Goal: Task Accomplishment & Management: Use online tool/utility

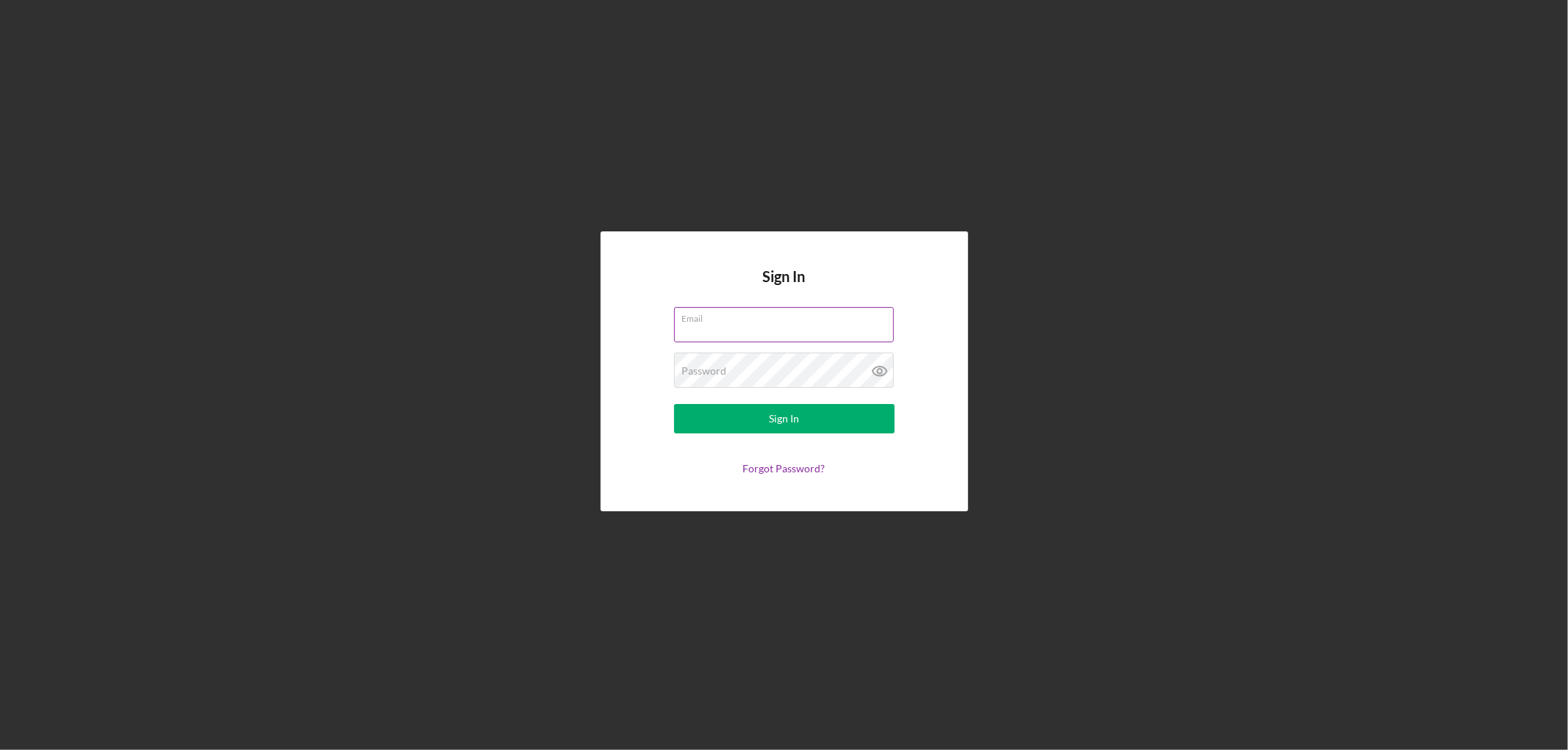
click at [726, 332] on input "Email" at bounding box center [784, 325] width 220 height 35
type input "[PERSON_NAME][EMAIL_ADDRESS][PERSON_NAME][DOMAIN_NAME]"
click at [674, 404] on button "Sign In" at bounding box center [784, 419] width 220 height 29
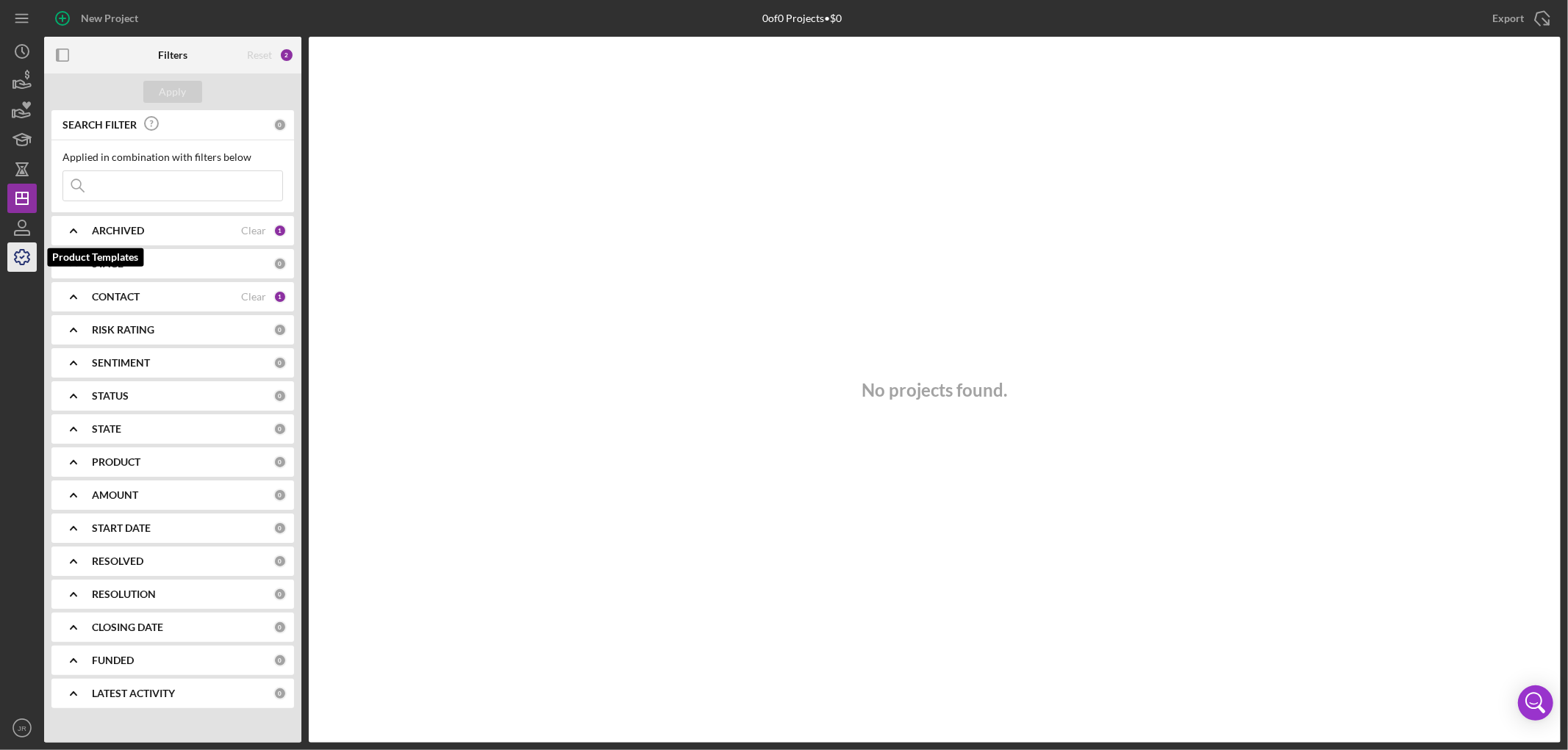
click at [23, 253] on icon "button" at bounding box center [22, 257] width 37 height 37
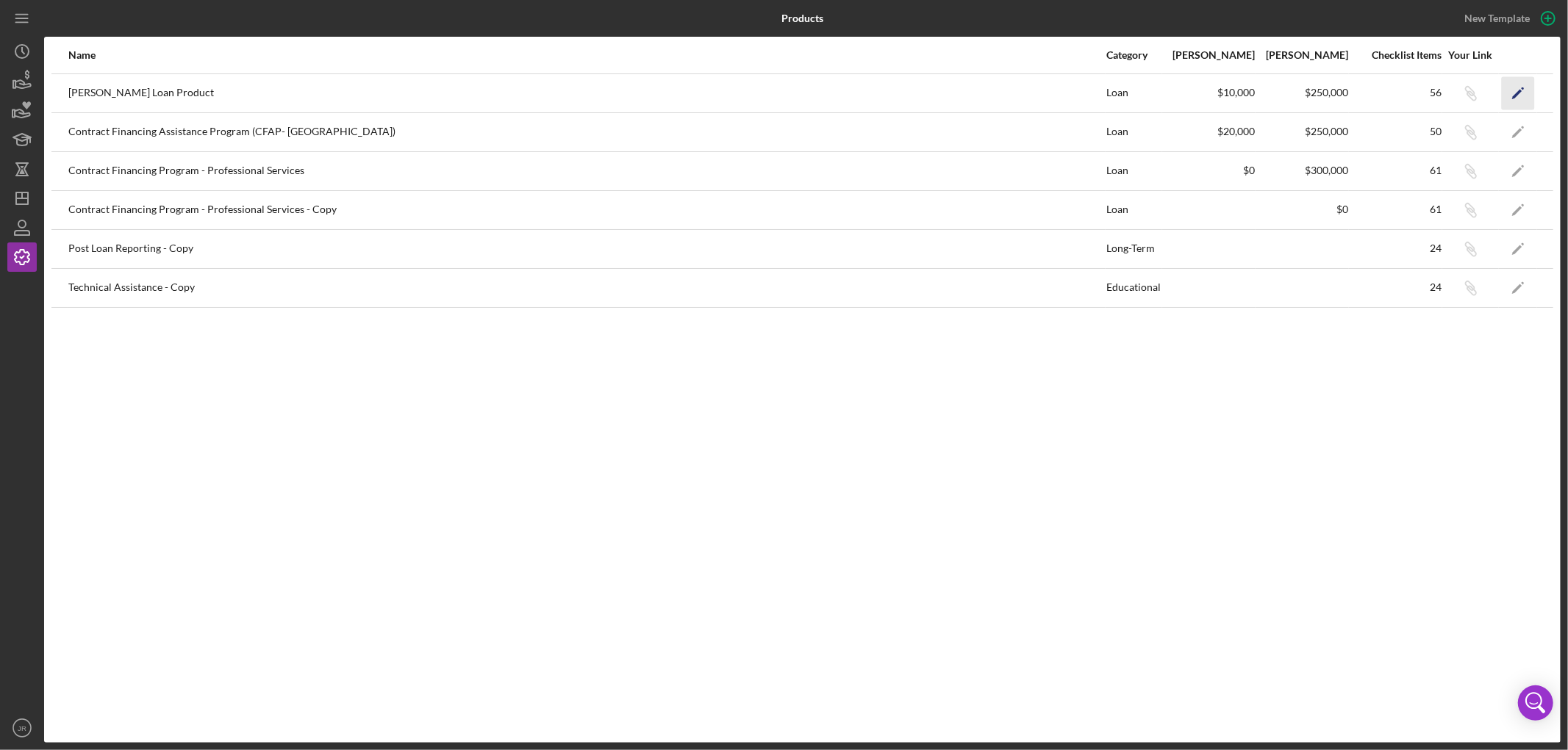
click at [1522, 91] on polygon "button" at bounding box center [1518, 94] width 10 height 10
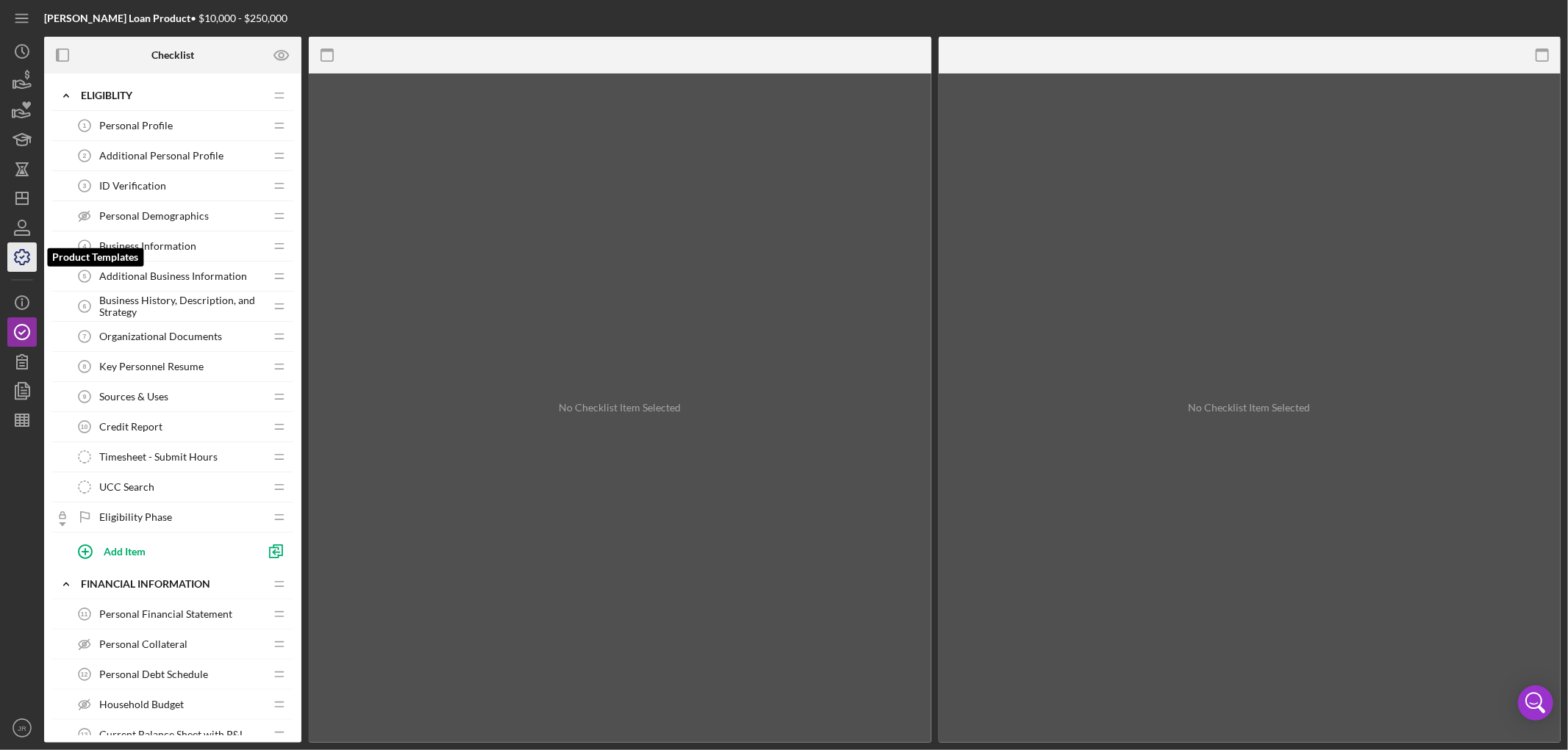
click at [17, 258] on icon "button" at bounding box center [22, 257] width 37 height 37
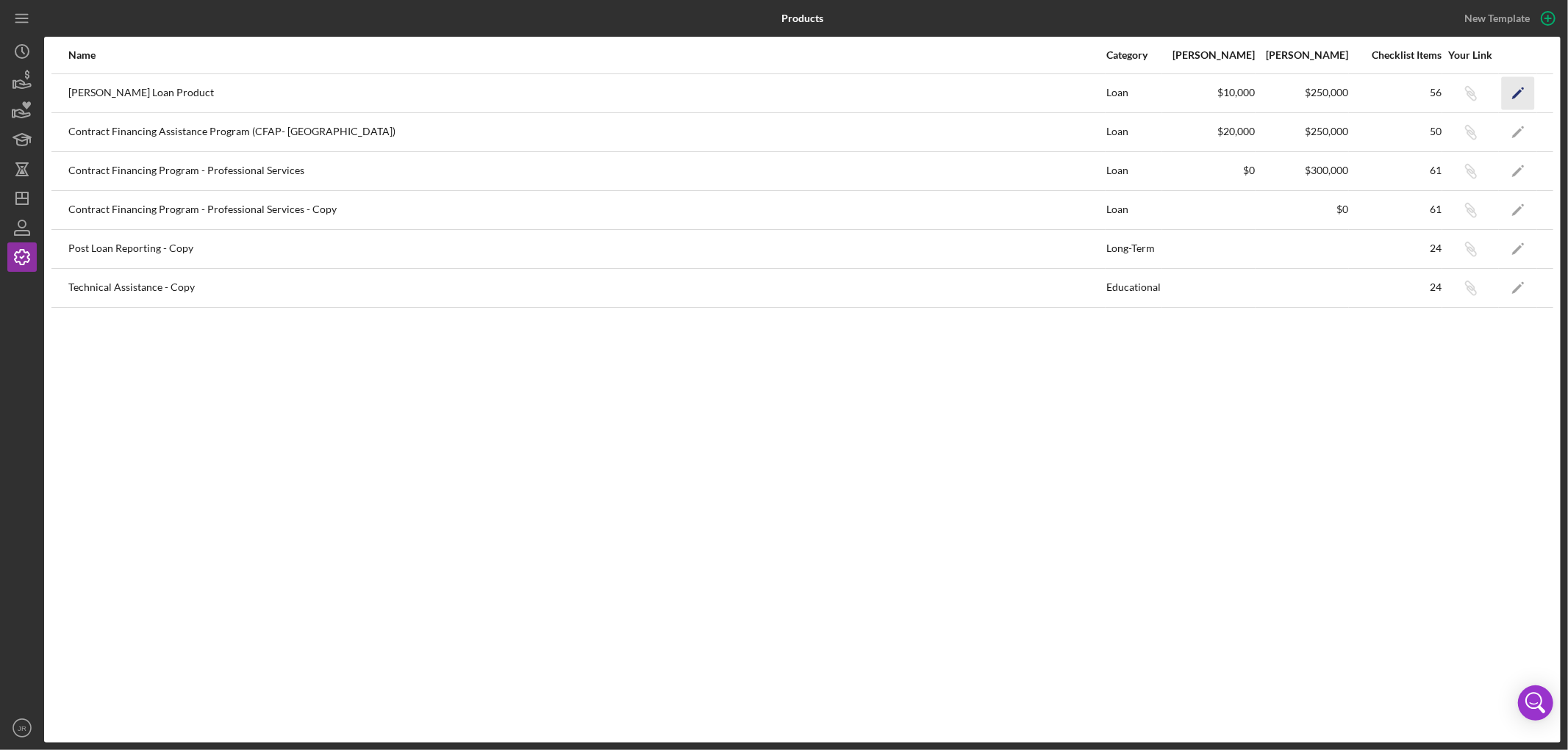
click at [1528, 92] on icon "Icon/Edit" at bounding box center [1519, 92] width 33 height 33
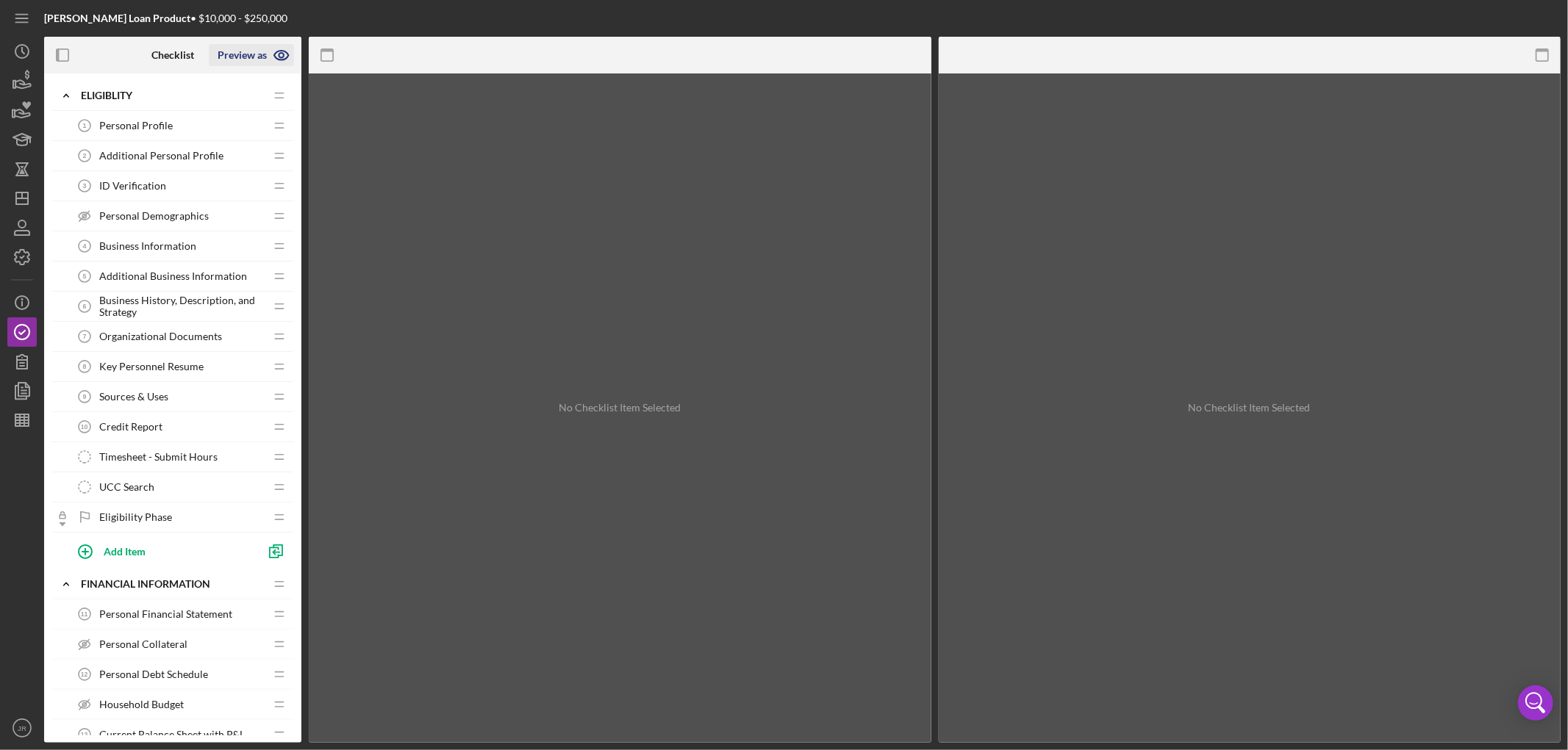
click at [277, 56] on icon "button" at bounding box center [282, 55] width 37 height 37
click at [273, 82] on link "Point of Contact" at bounding box center [257, 91] width 91 height 30
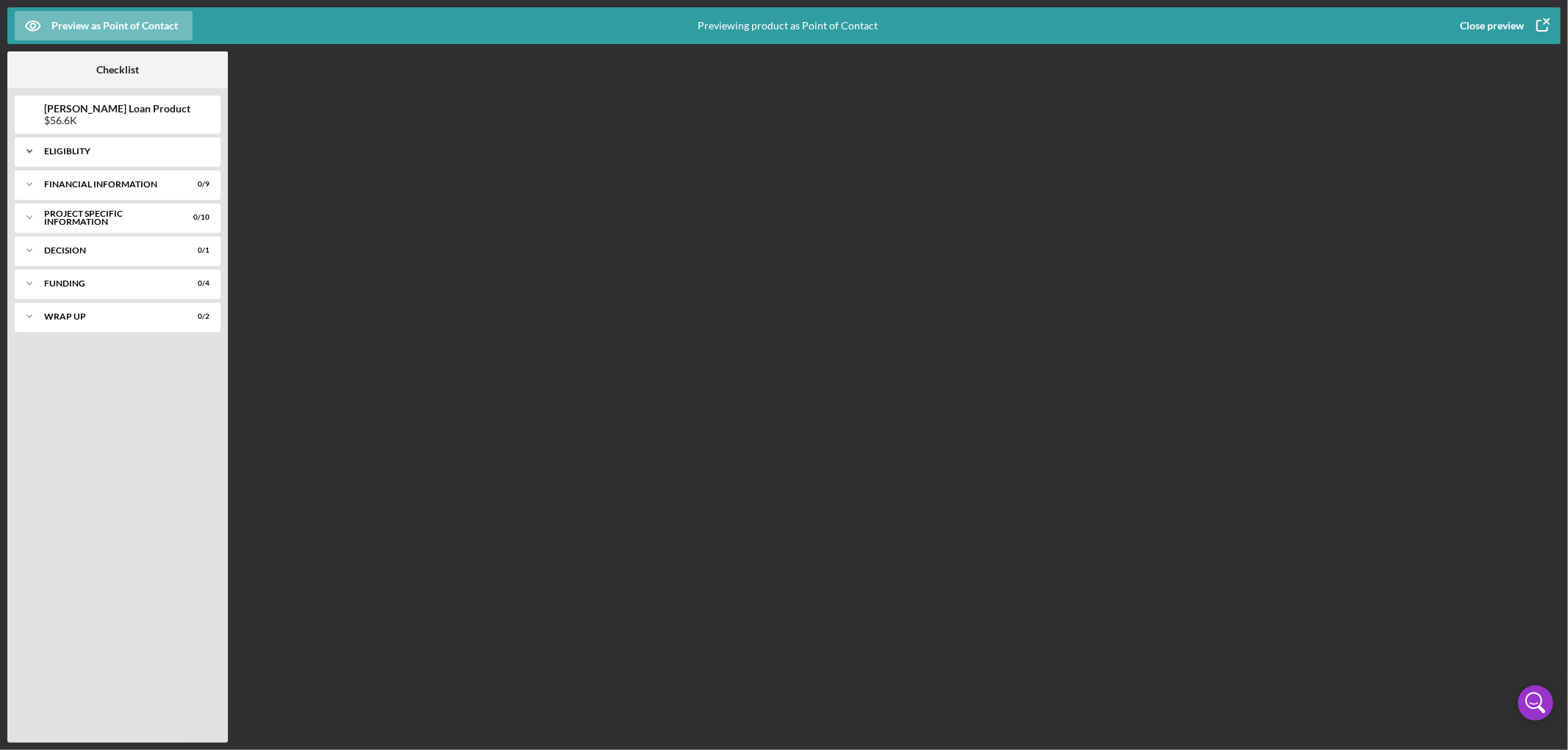
click at [89, 150] on div "Eligiblity" at bounding box center [123, 151] width 158 height 9
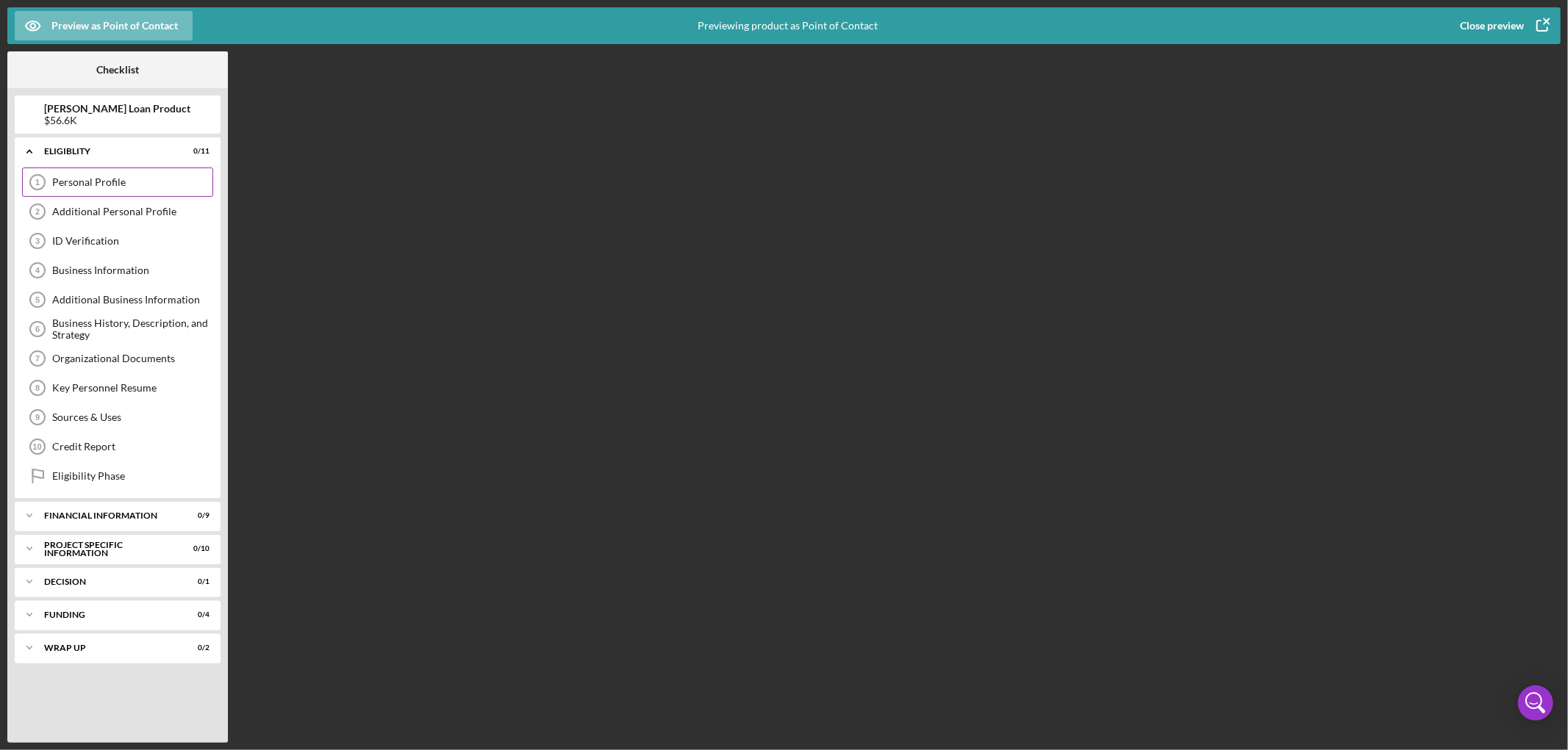
click at [105, 181] on div "Personal Profile" at bounding box center [131, 182] width 160 height 12
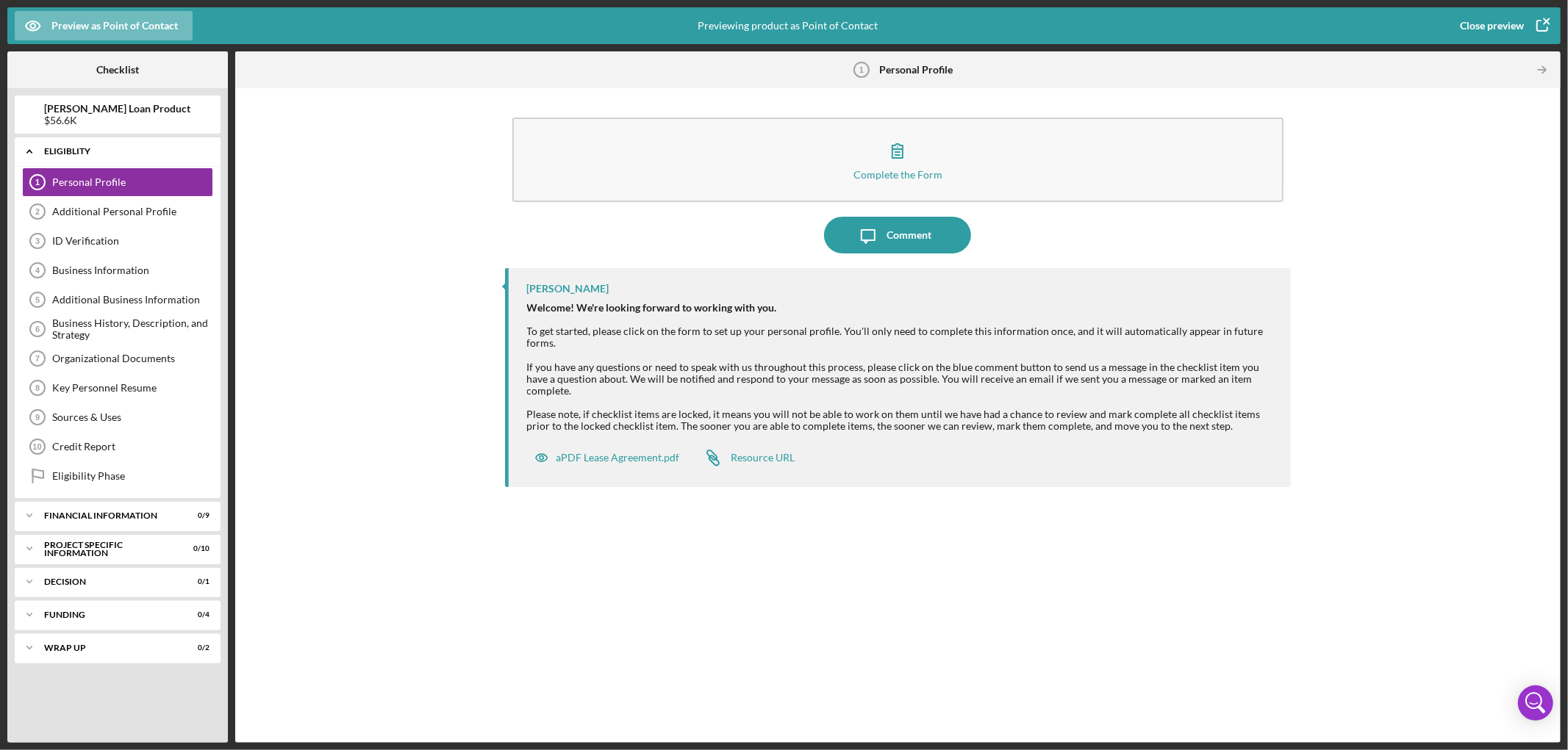
click at [118, 145] on div "Icon/Expander Eligiblity 0 / 11" at bounding box center [118, 151] width 206 height 30
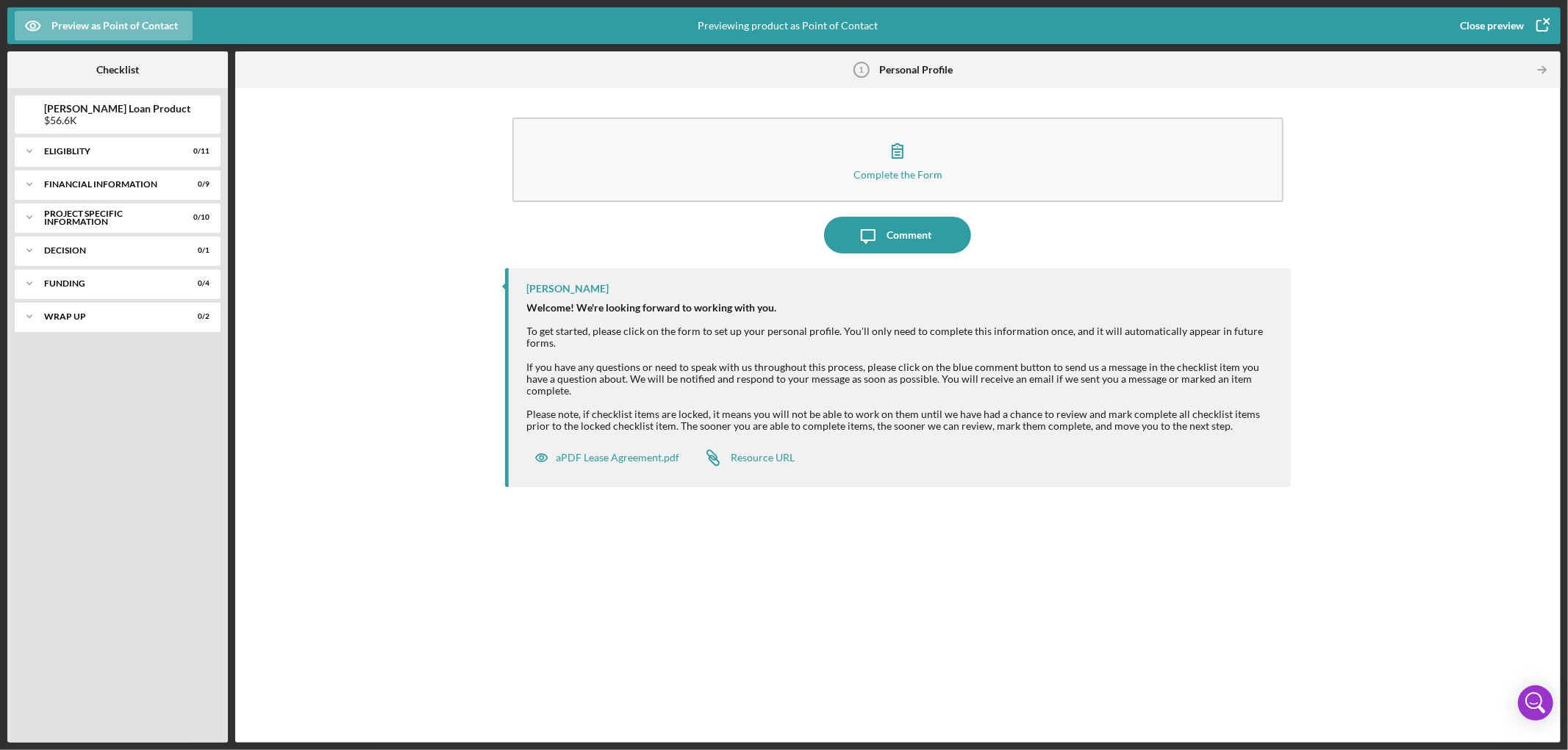
click at [1523, 22] on div "Close preview" at bounding box center [1492, 26] width 64 height 29
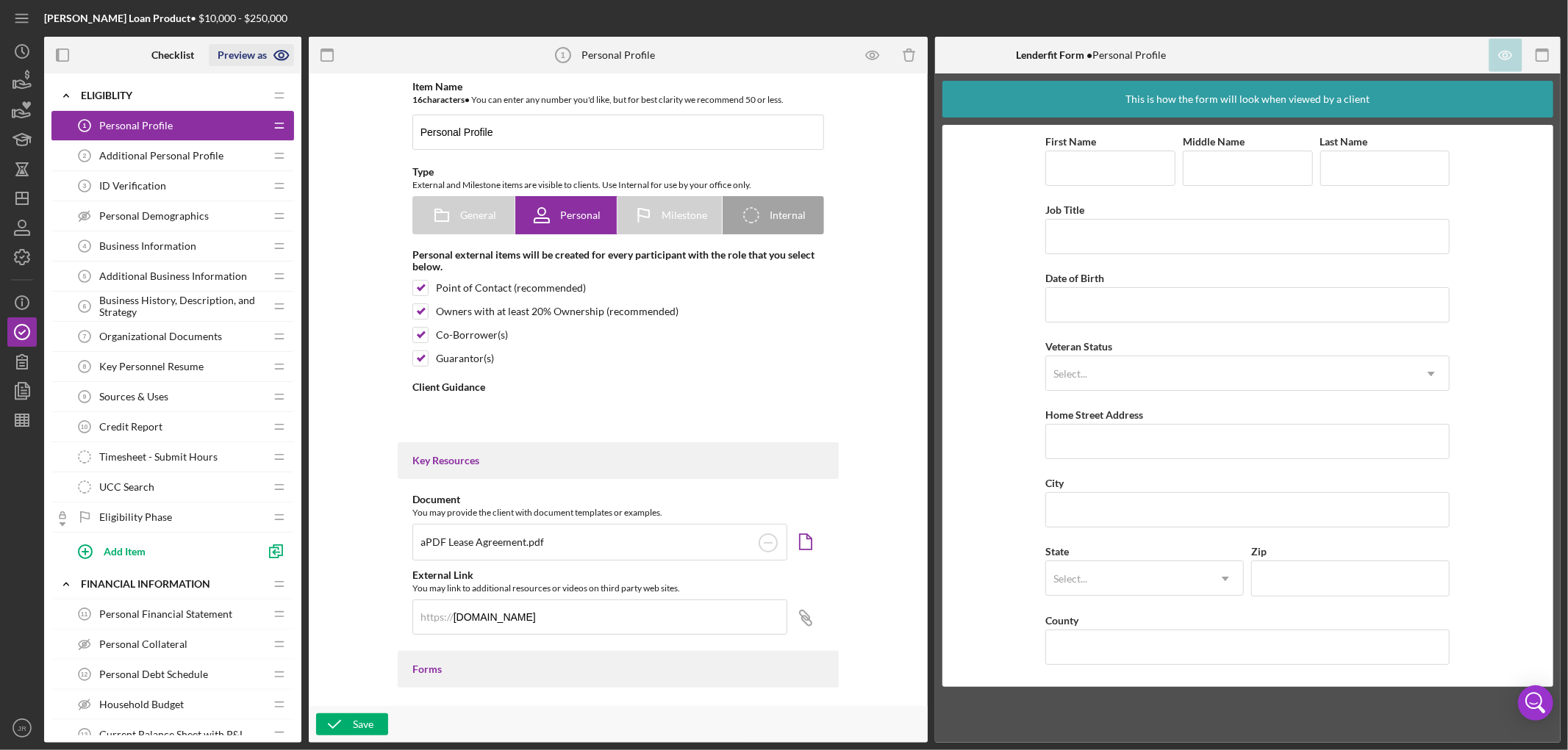
click at [273, 49] on icon "button" at bounding box center [282, 55] width 37 height 37
type textarea "<div><strong>Welcome! We're looking forward to working with you.</strong><br><b…"
type textarea "<div>Thanks for knocking out your personal profile within our application platf…"
click at [263, 86] on link "Point of Contact" at bounding box center [257, 91] width 91 height 30
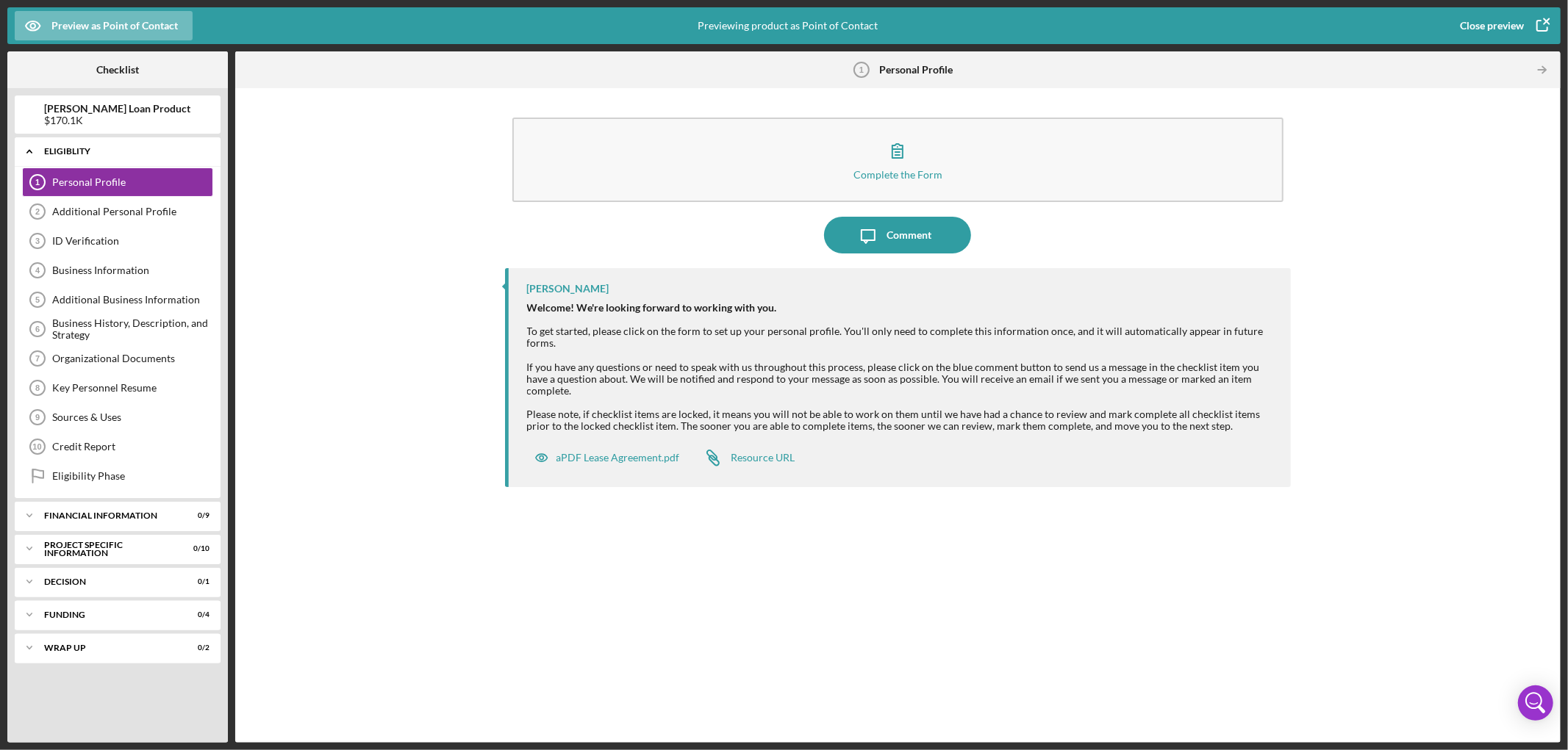
click at [27, 147] on icon "Icon/Expander" at bounding box center [29, 151] width 29 height 29
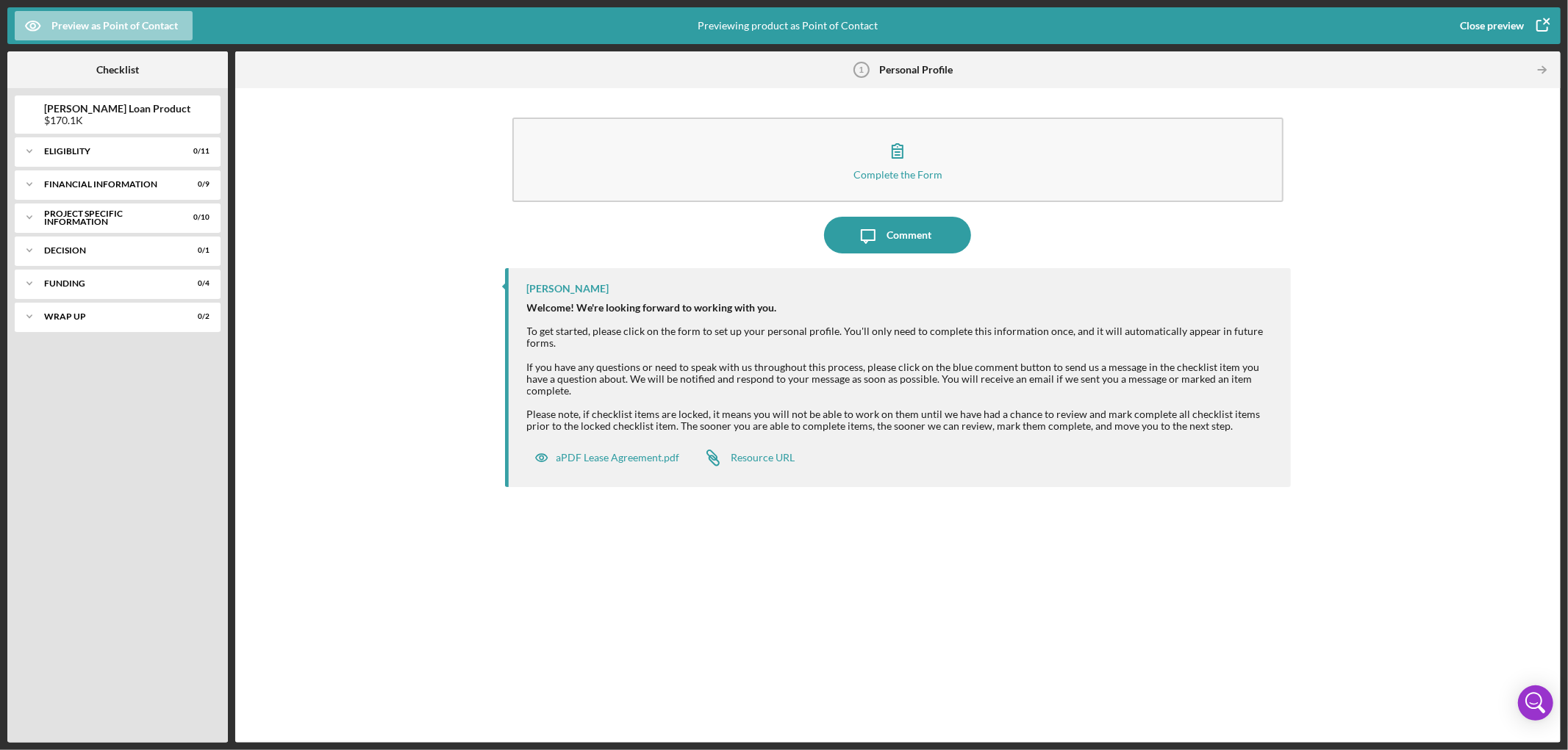
click at [178, 23] on div "Preview as Point of Contact" at bounding box center [115, 26] width 126 height 29
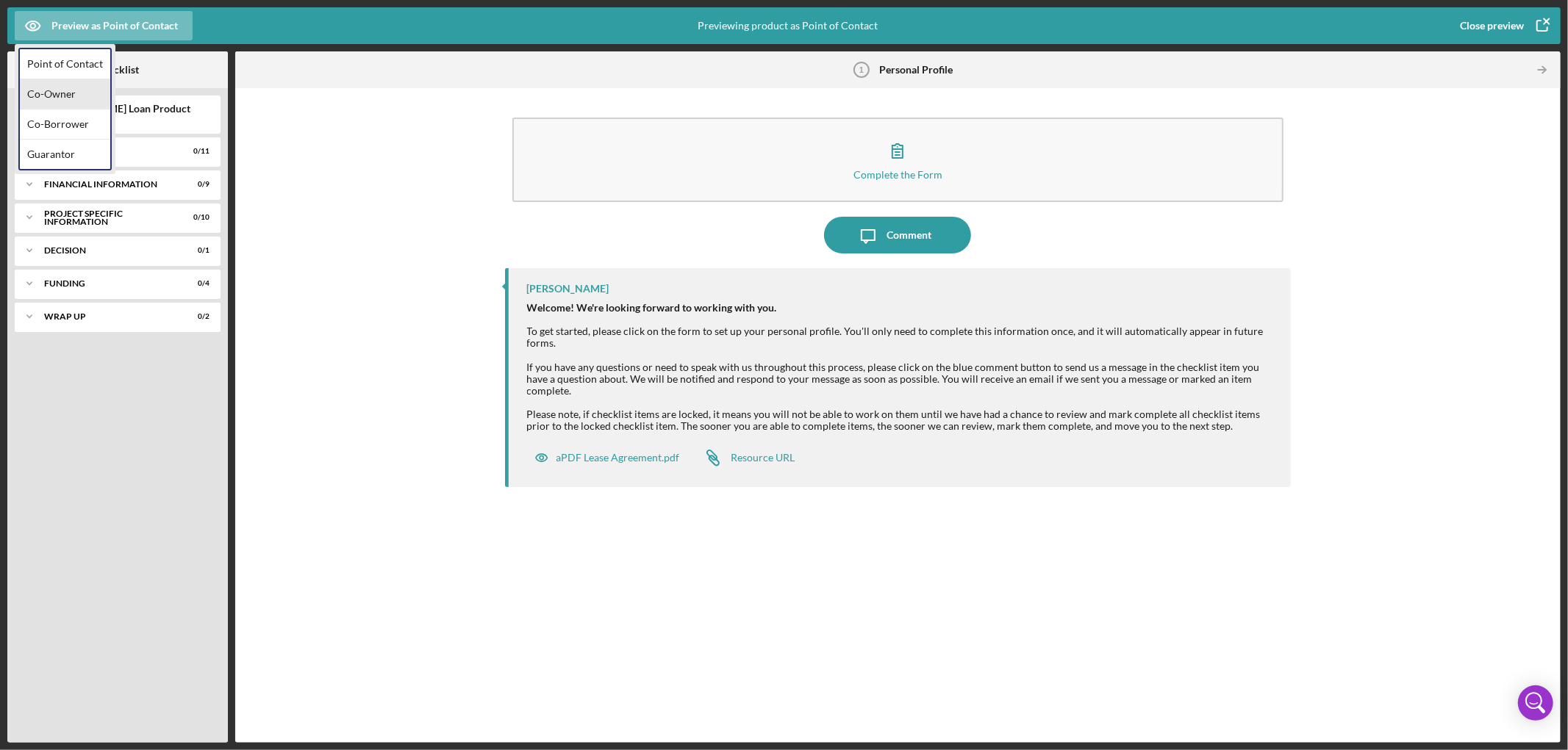
click at [68, 92] on div "Co-Owner" at bounding box center [65, 94] width 91 height 30
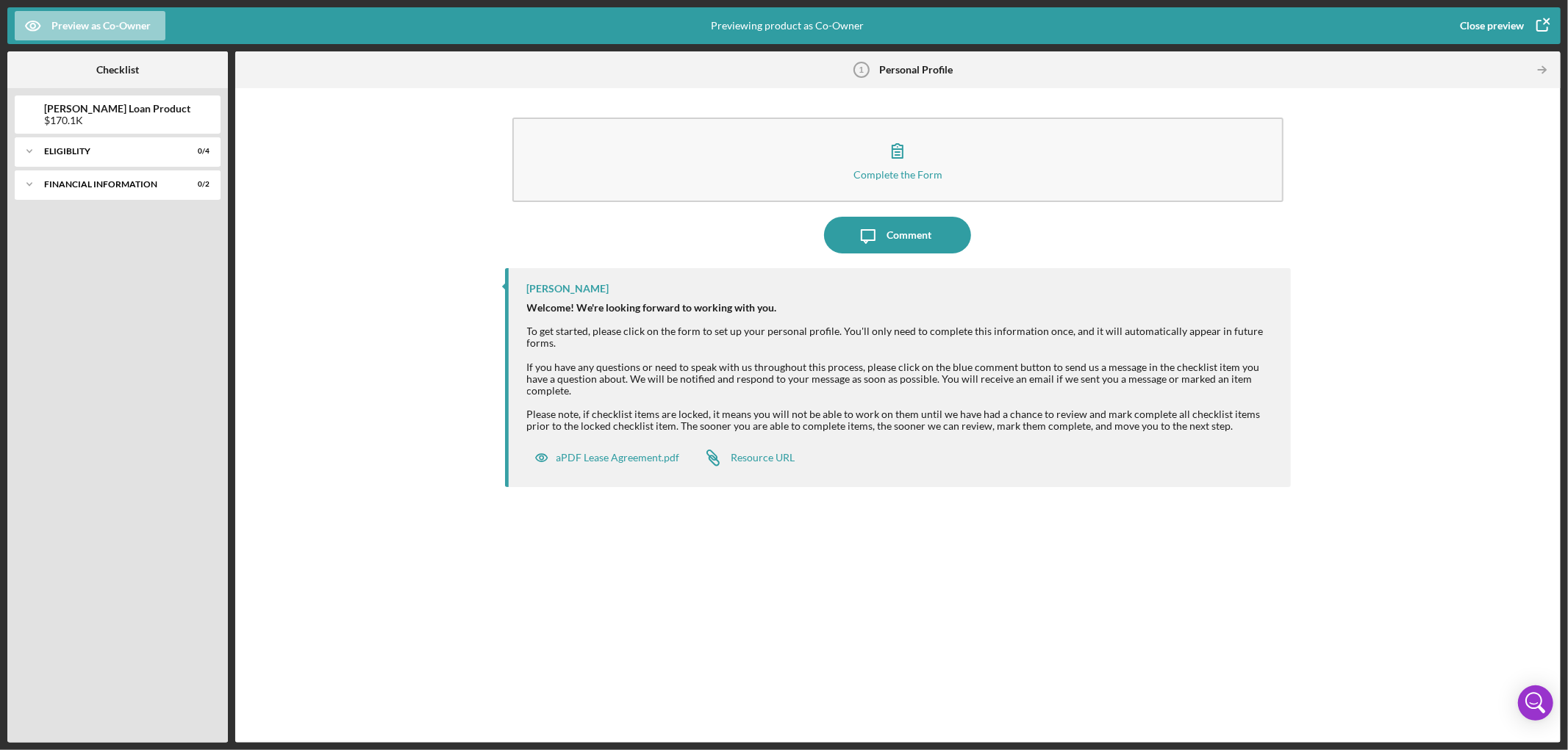
click at [133, 22] on div "Preview as Co-Owner" at bounding box center [101, 26] width 99 height 29
click at [77, 56] on div "Point of Contact" at bounding box center [65, 64] width 91 height 30
